Goal: Information Seeking & Learning: Learn about a topic

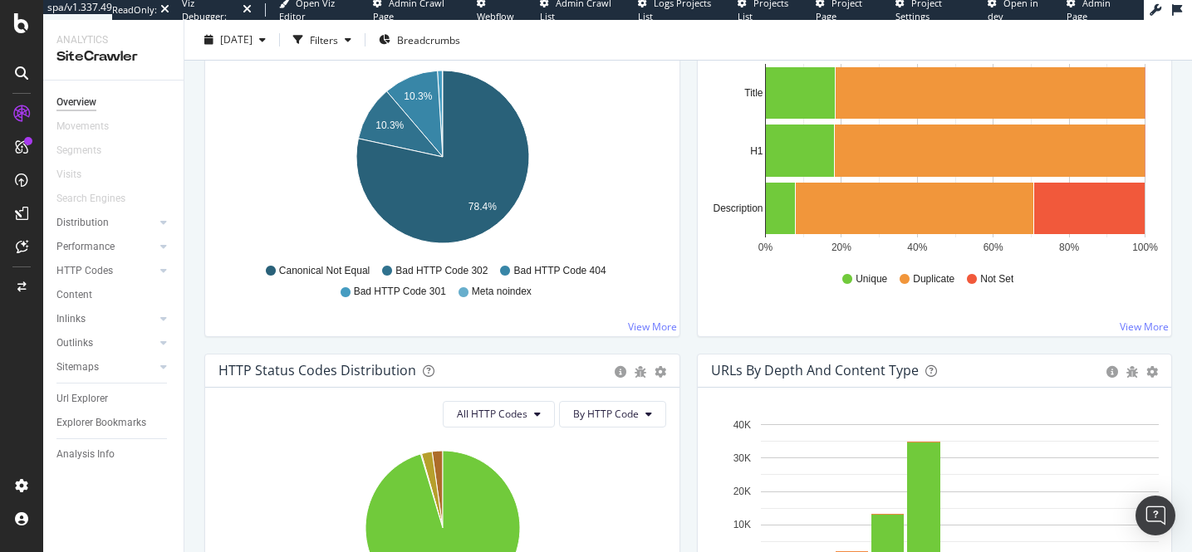
scroll to position [802, 0]
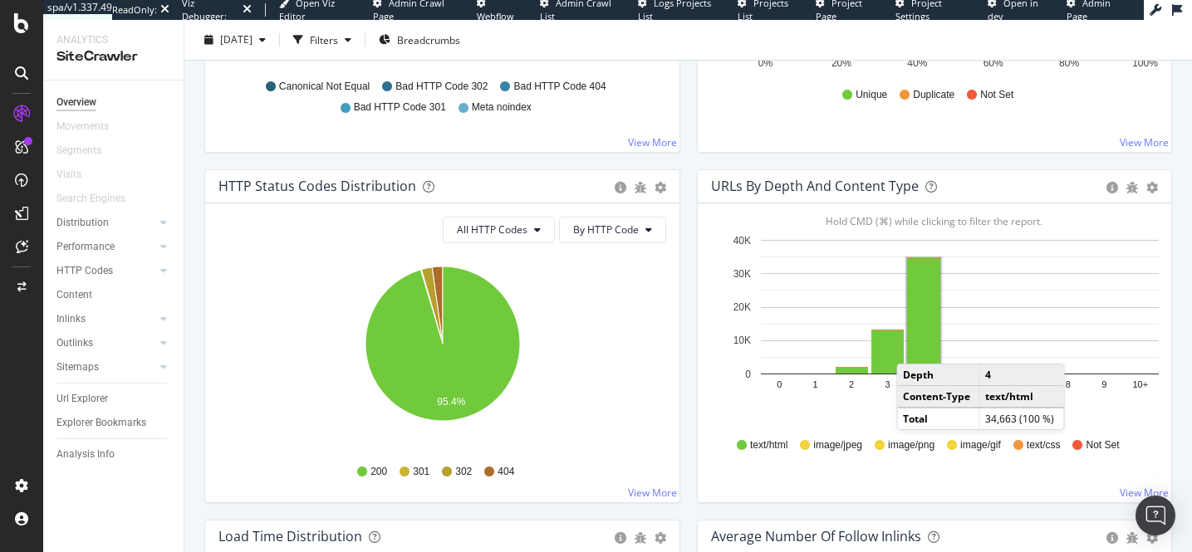
click at [913, 347] on rect "A chart." at bounding box center [923, 315] width 33 height 115
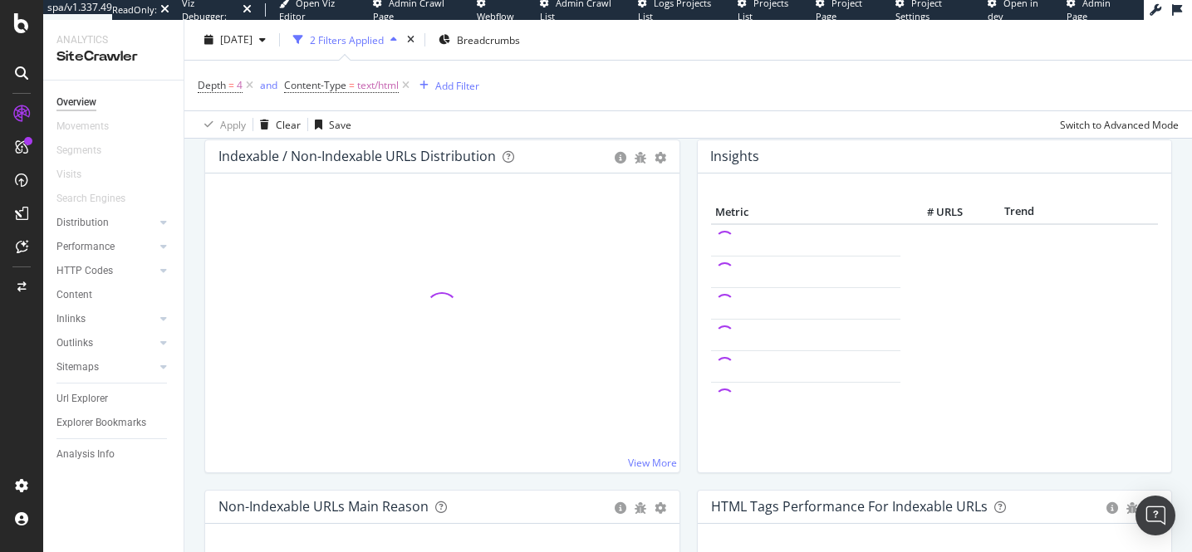
scroll to position [880, 0]
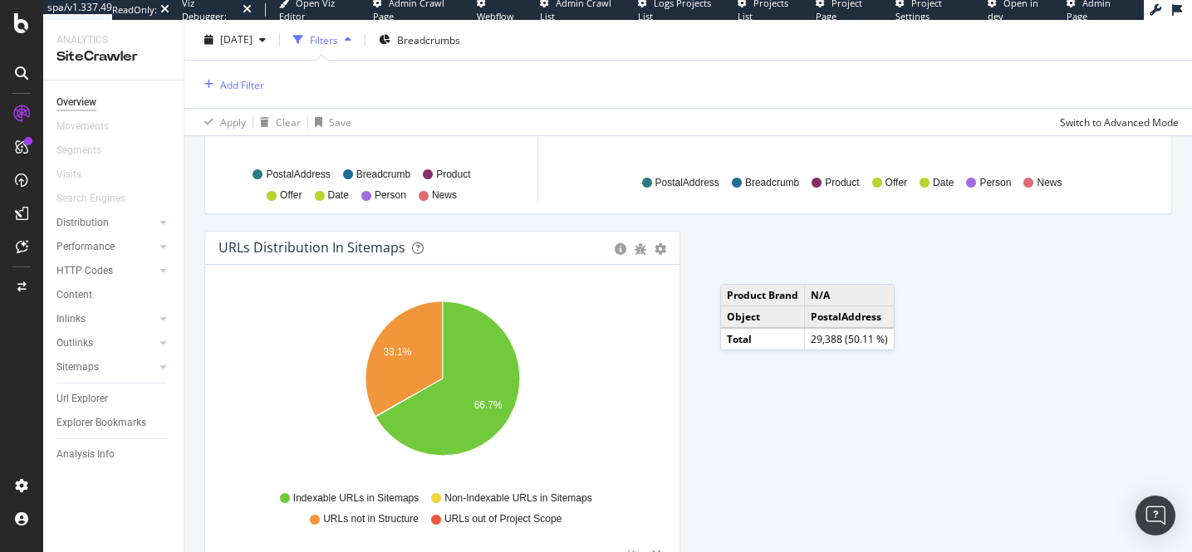
scroll to position [1867, 0]
